Goal: Task Accomplishment & Management: Manage account settings

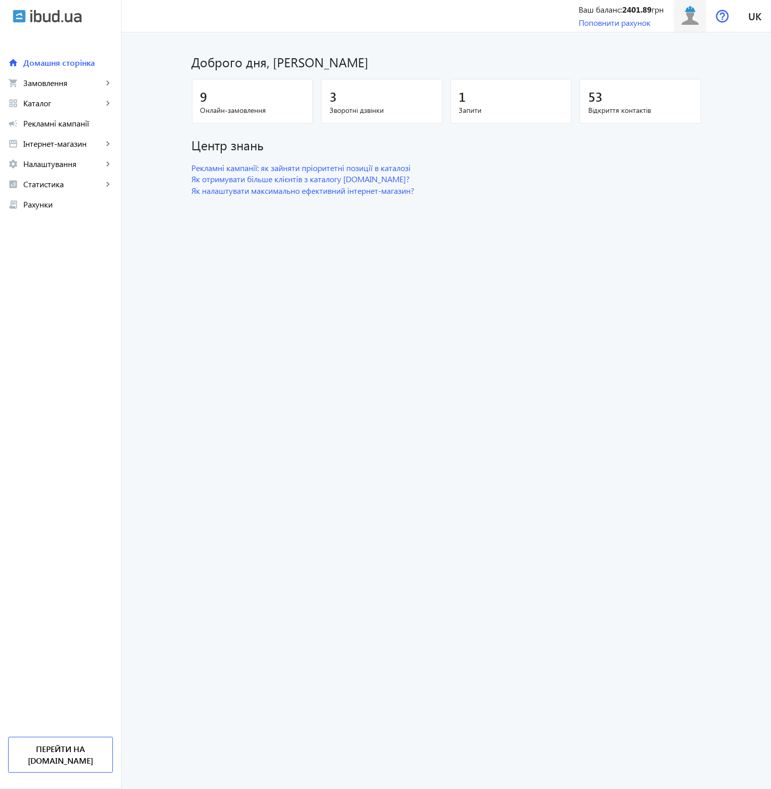
click at [679, 21] on img at bounding box center [690, 16] width 23 height 23
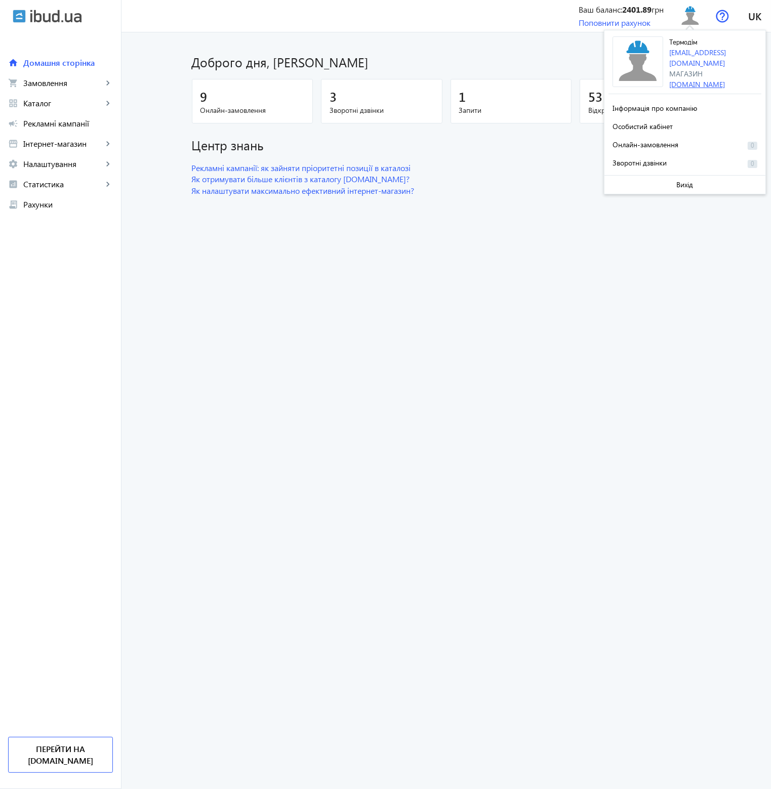
click at [686, 79] on link "[DOMAIN_NAME]" at bounding box center [697, 84] width 56 height 10
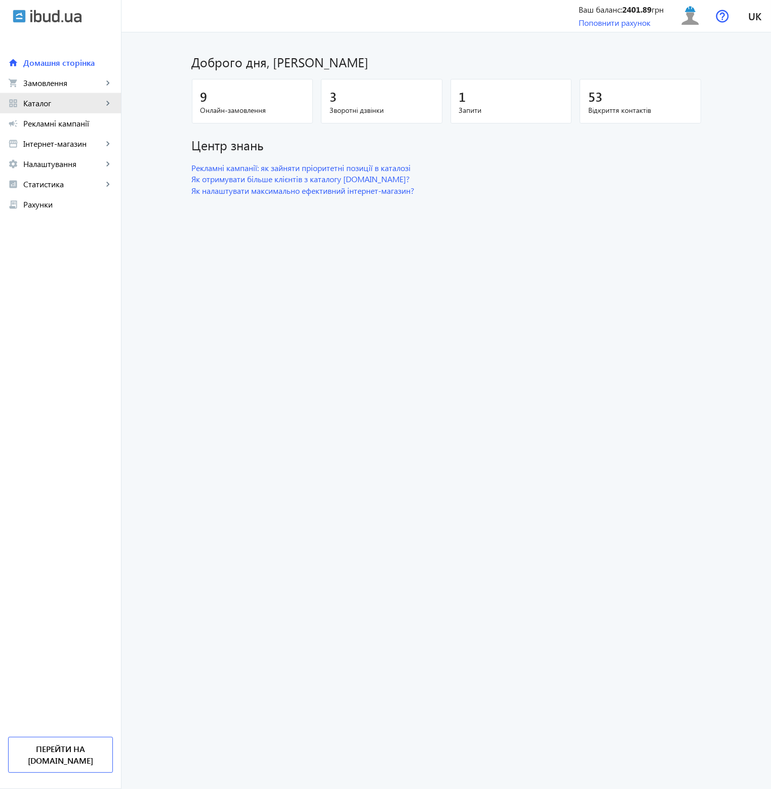
click at [45, 106] on span "Каталог" at bounding box center [62, 103] width 79 height 10
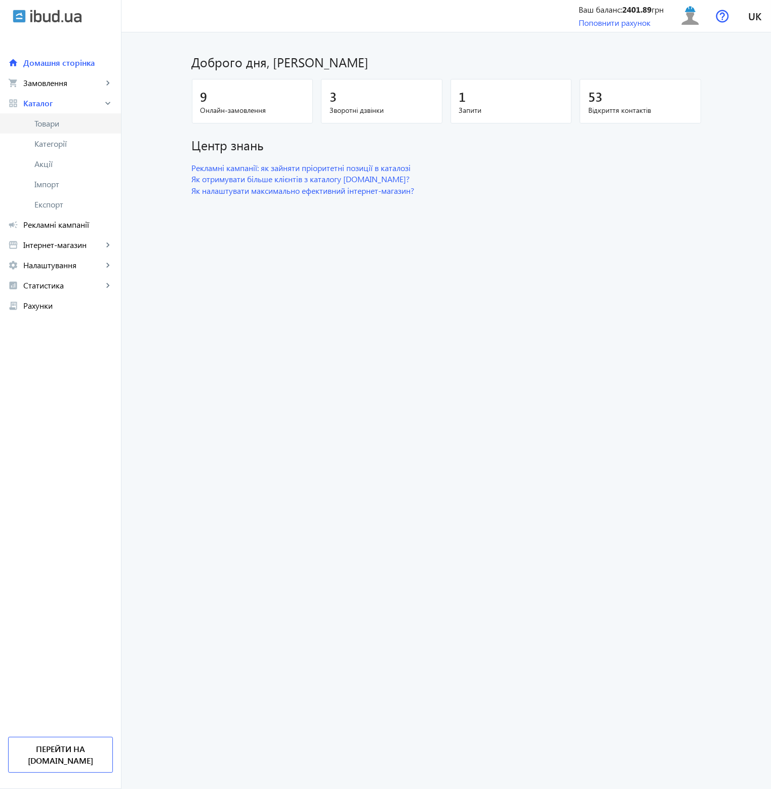
click at [47, 125] on span "Товари" at bounding box center [73, 123] width 78 height 10
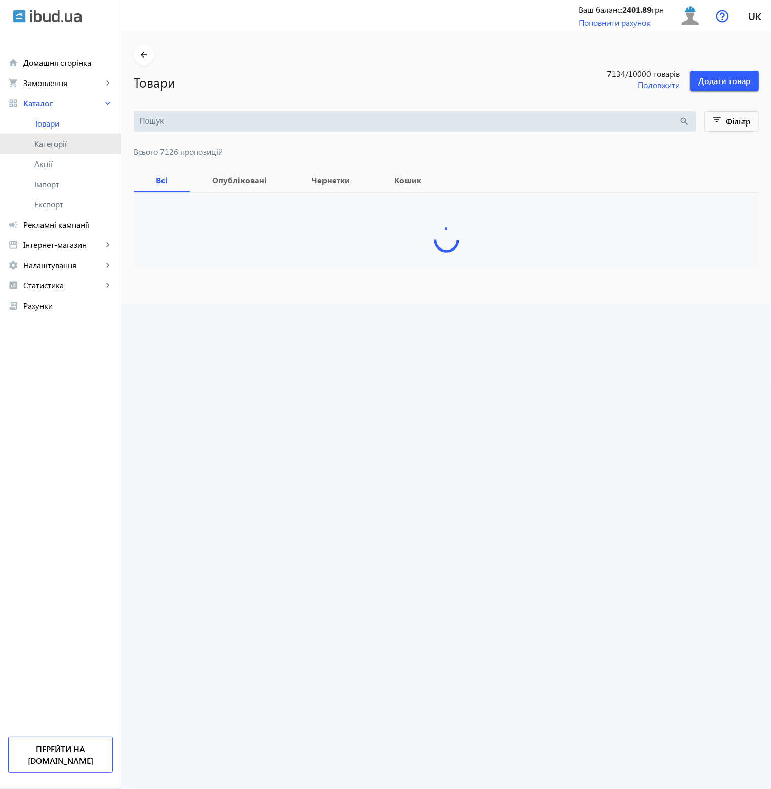
click at [51, 145] on span "Категорії" at bounding box center [73, 144] width 78 height 10
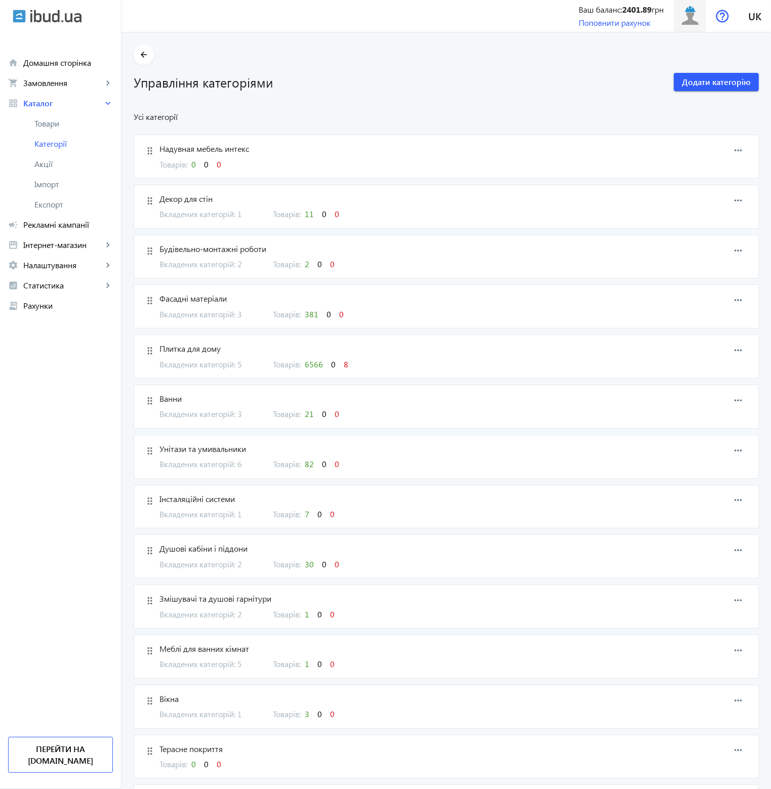
click at [678, 20] on button at bounding box center [690, 16] width 32 height 32
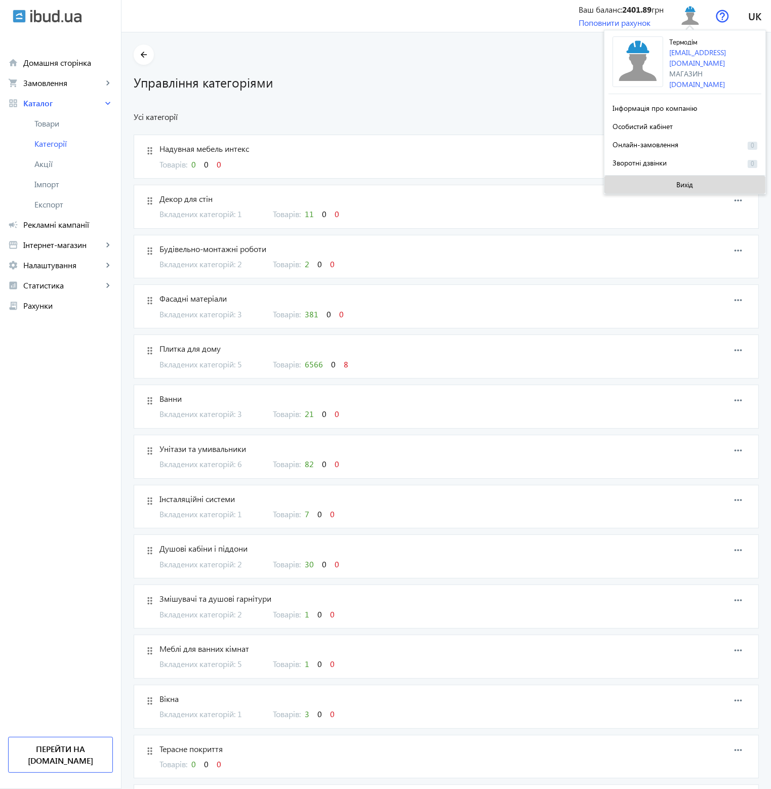
click at [677, 181] on span "Вихід" at bounding box center [685, 185] width 17 height 8
